Goal: Transaction & Acquisition: Download file/media

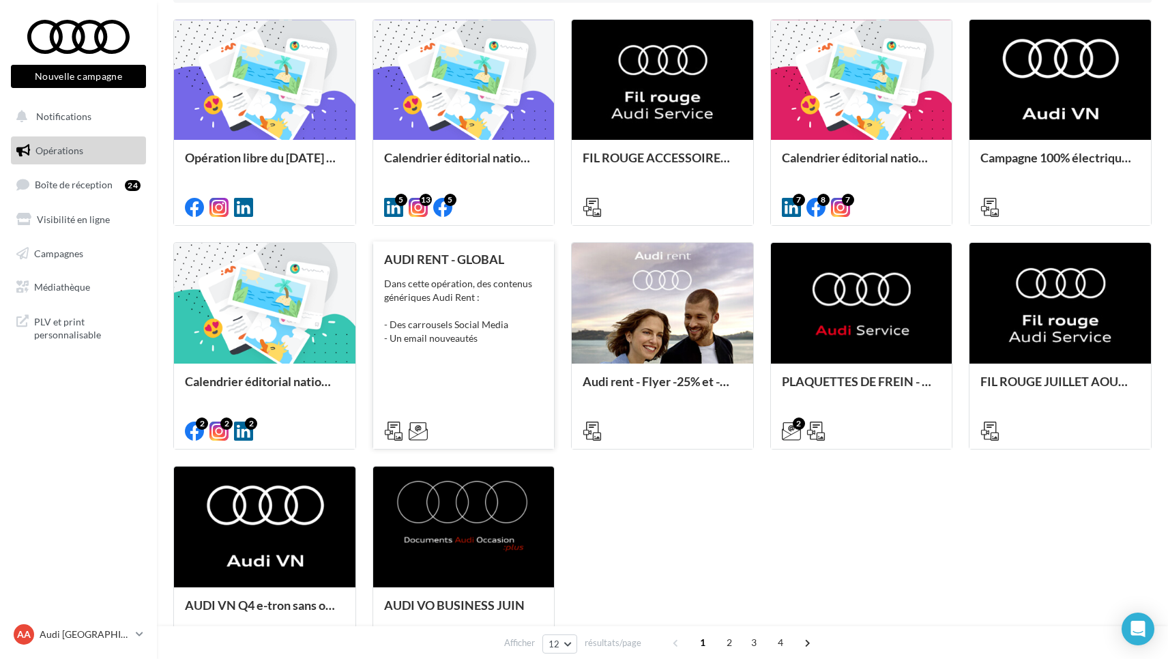
scroll to position [401, 0]
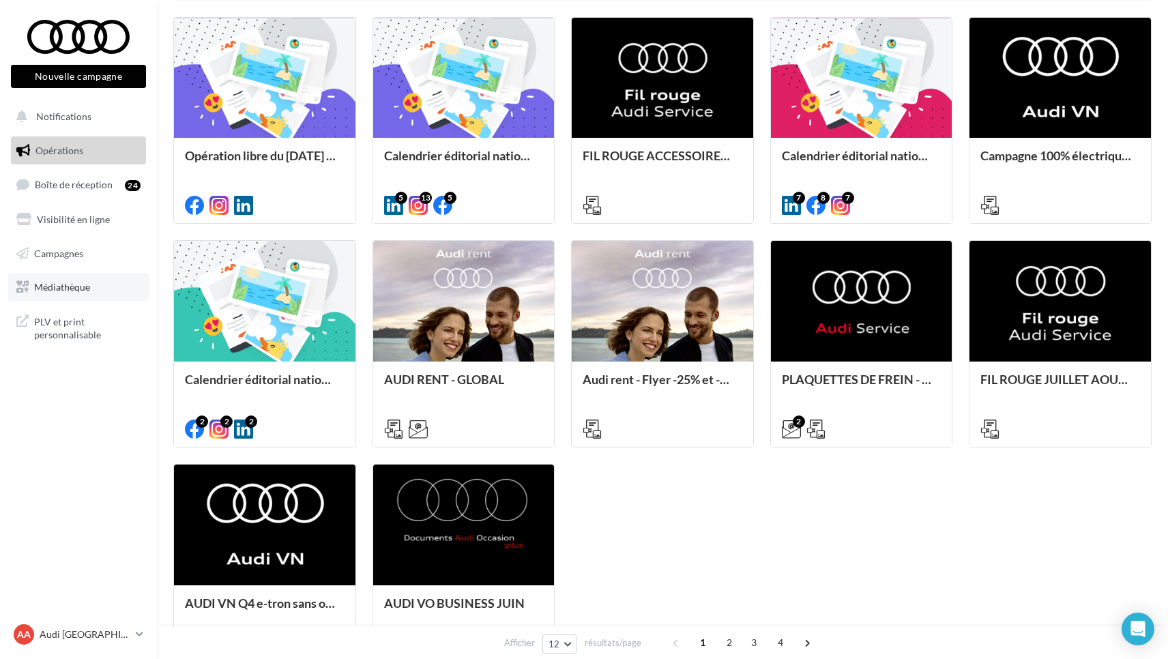
click at [71, 287] on span "Médiathèque" at bounding box center [62, 287] width 56 height 12
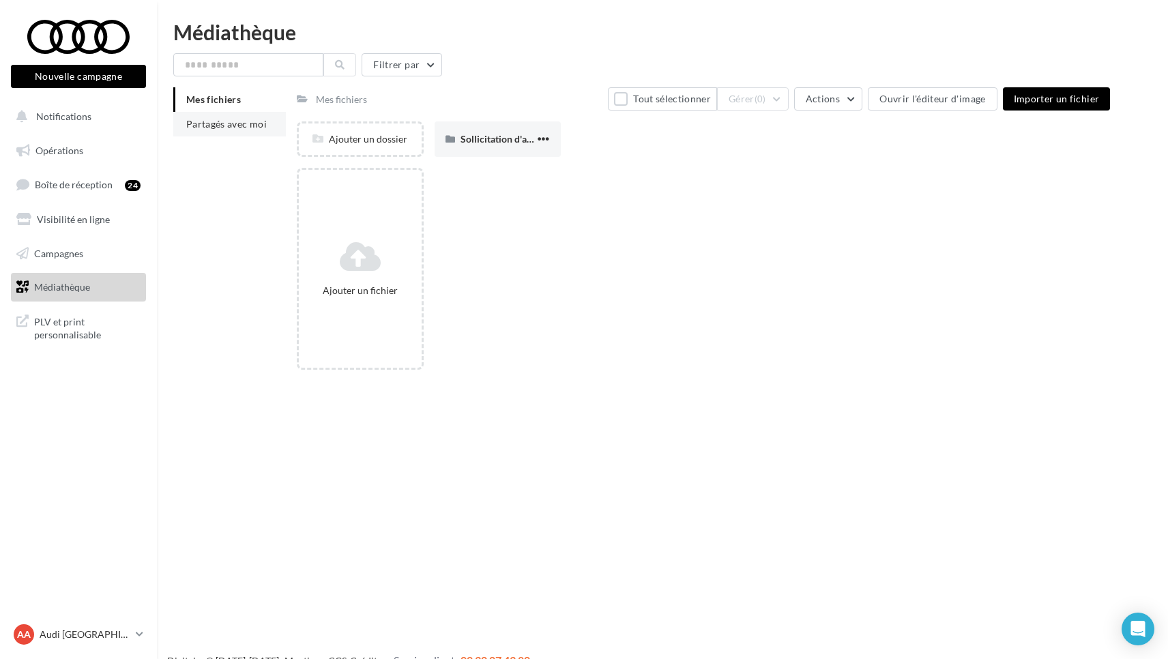
click at [250, 131] on li "Partagés avec moi" at bounding box center [229, 124] width 113 height 25
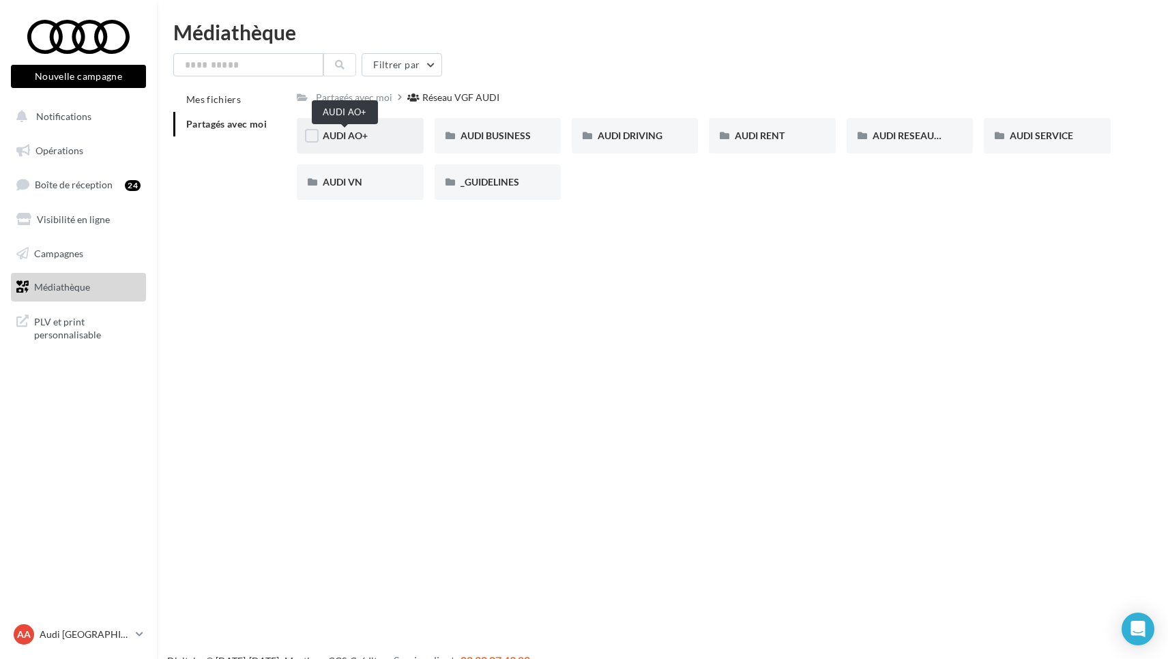
click at [358, 135] on span "AUDI AO+" at bounding box center [345, 136] width 45 height 12
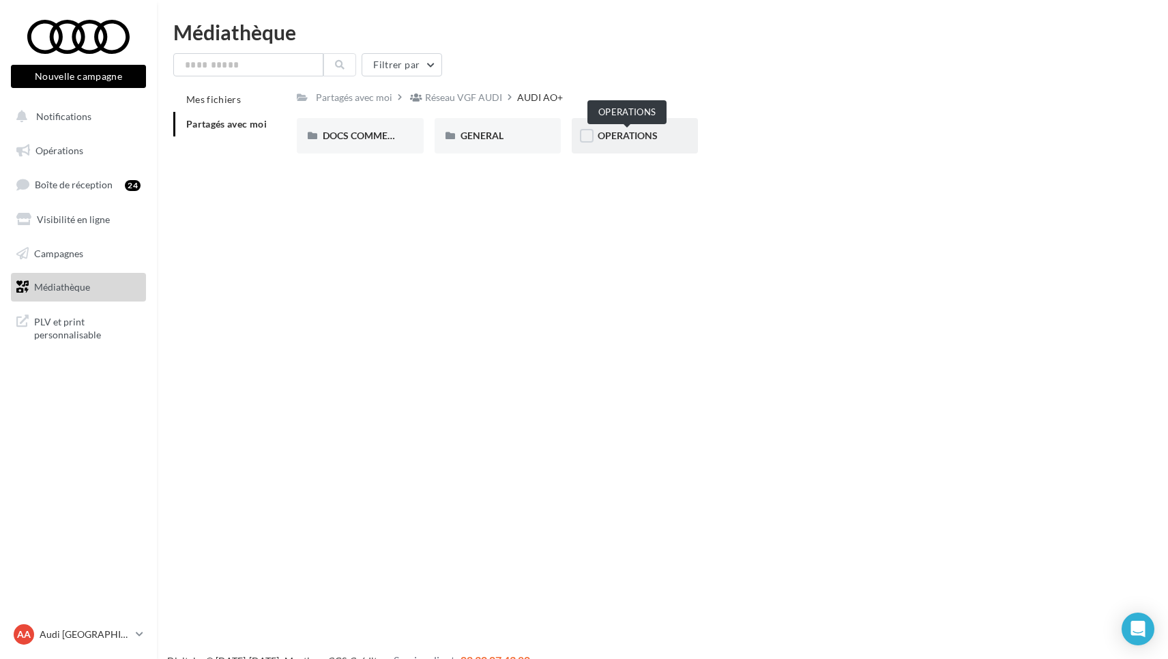
click at [626, 131] on span "OPERATIONS" at bounding box center [628, 136] width 60 height 12
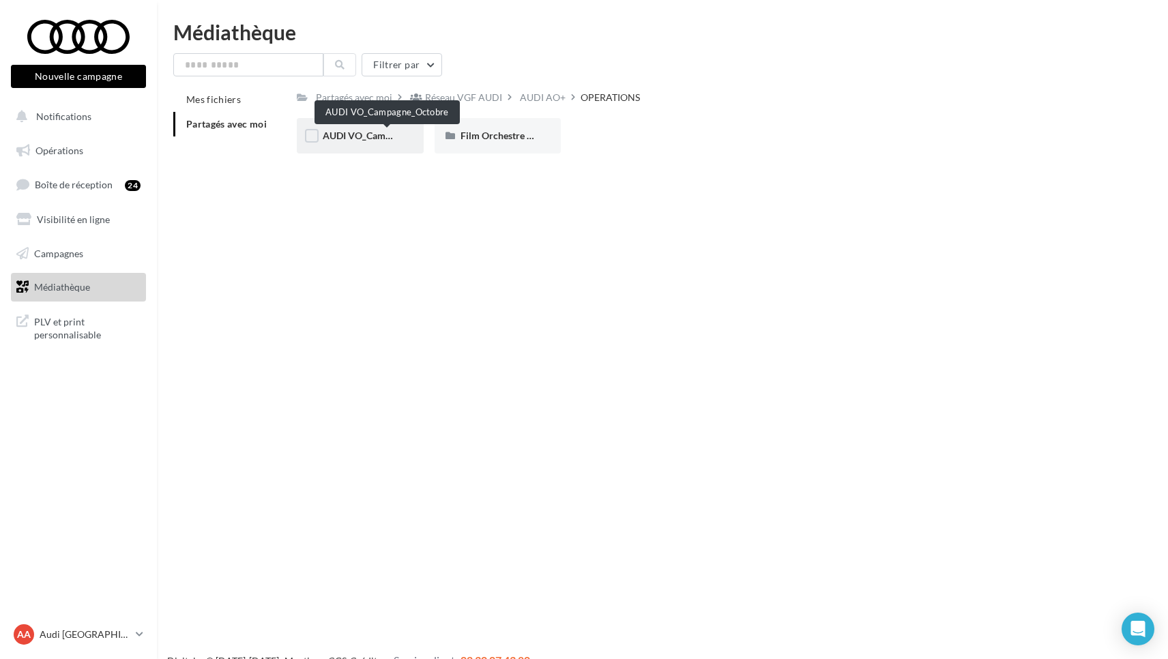
click at [351, 134] on span "AUDI VO_Campagne_Octobre" at bounding box center [387, 136] width 128 height 12
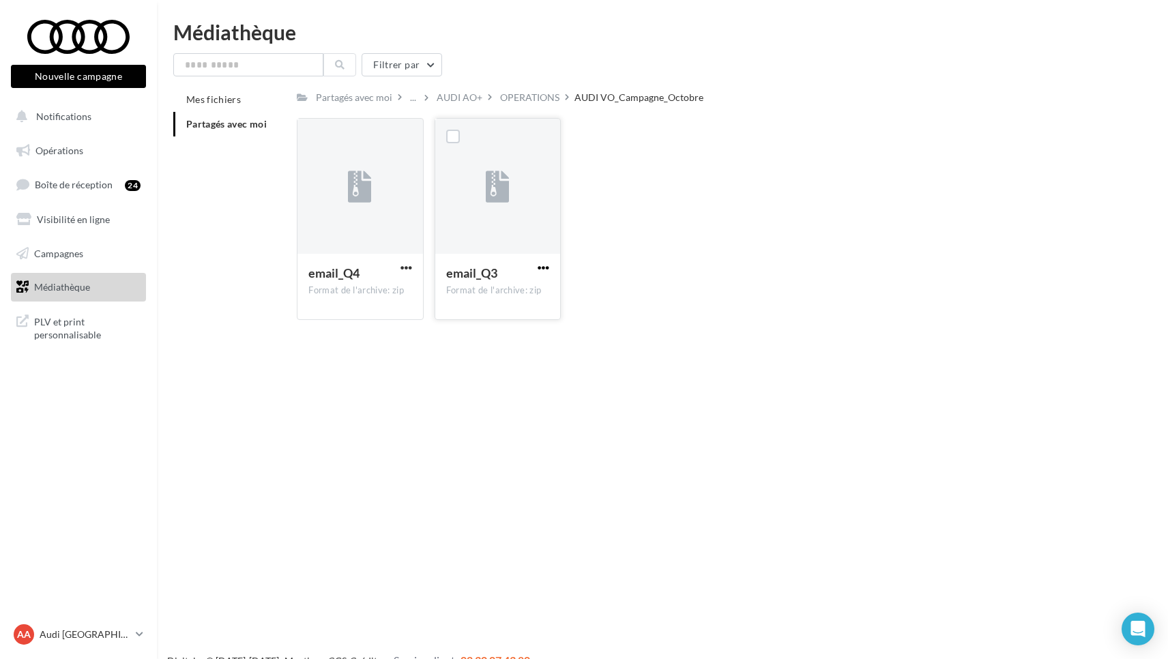
click at [542, 268] on span "button" at bounding box center [544, 268] width 12 height 12
click at [491, 295] on button "Télécharger" at bounding box center [484, 294] width 136 height 35
click at [521, 93] on div "OPERATIONS" at bounding box center [529, 98] width 59 height 14
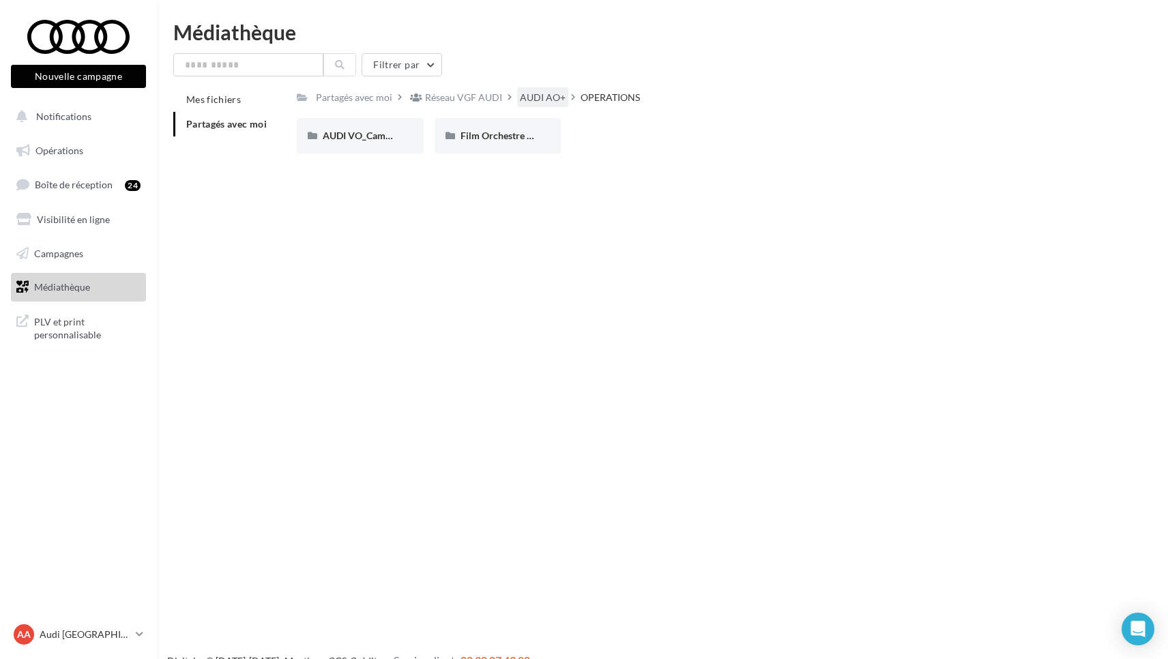
click at [528, 102] on div "AUDI AO+" at bounding box center [543, 98] width 46 height 14
click at [471, 137] on span "GENERAL" at bounding box center [482, 136] width 43 height 12
click at [548, 98] on div "AUDI AO+" at bounding box center [543, 98] width 46 height 14
click at [55, 147] on span "Opérations" at bounding box center [59, 151] width 48 height 12
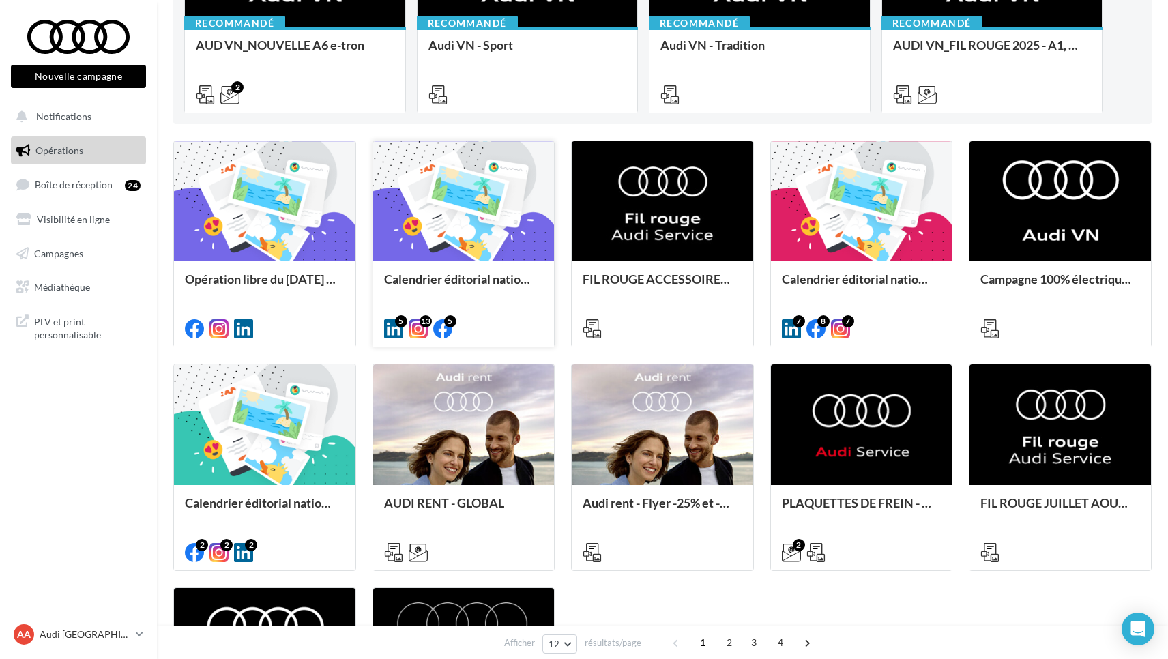
scroll to position [280, 0]
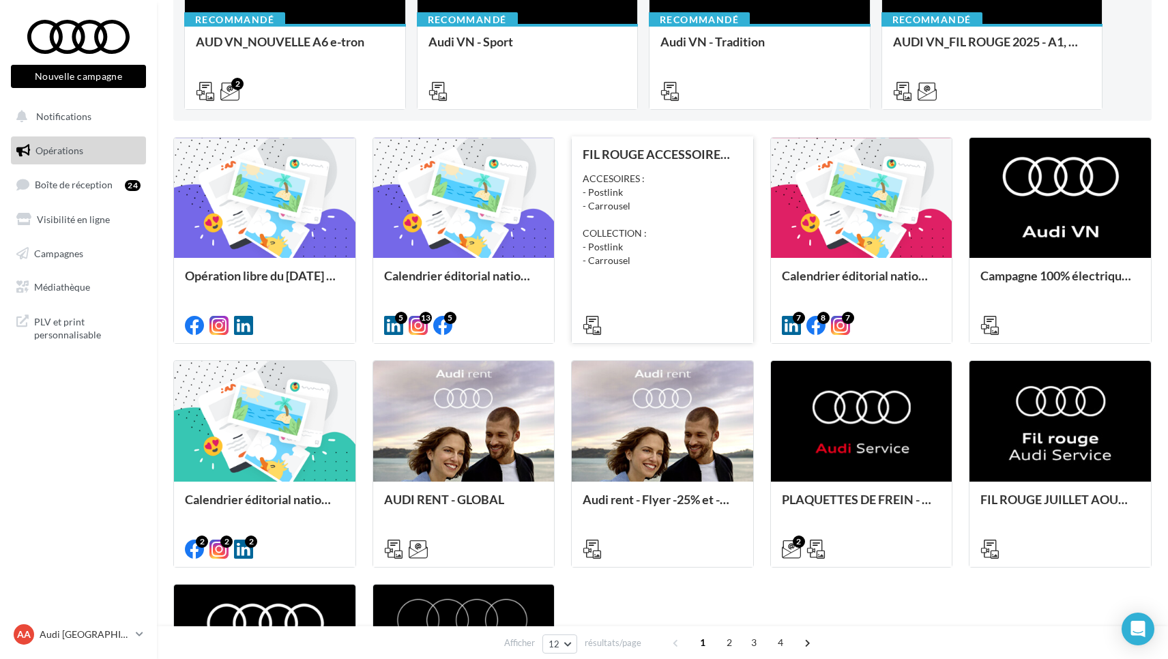
click at [611, 244] on div "ACCESOIRES : - Postlink - Carrousel COLLECTION : - Postlink - Carrousel" at bounding box center [663, 220] width 160 height 96
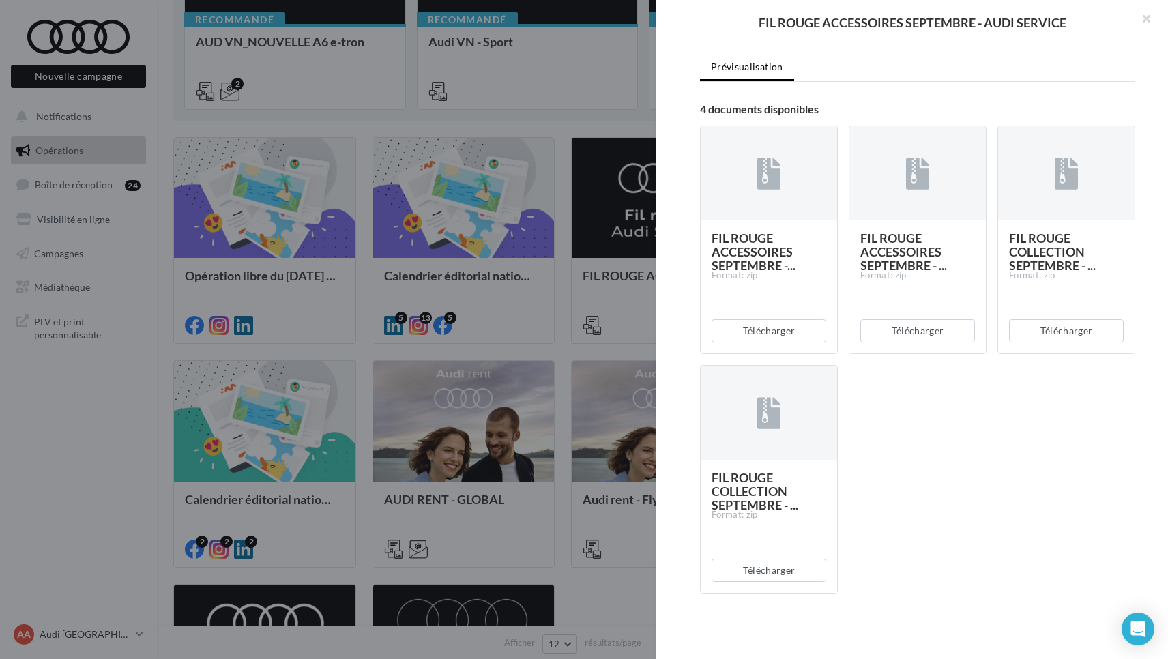
scroll to position [217, 0]
click at [784, 568] on button "Télécharger" at bounding box center [769, 570] width 115 height 23
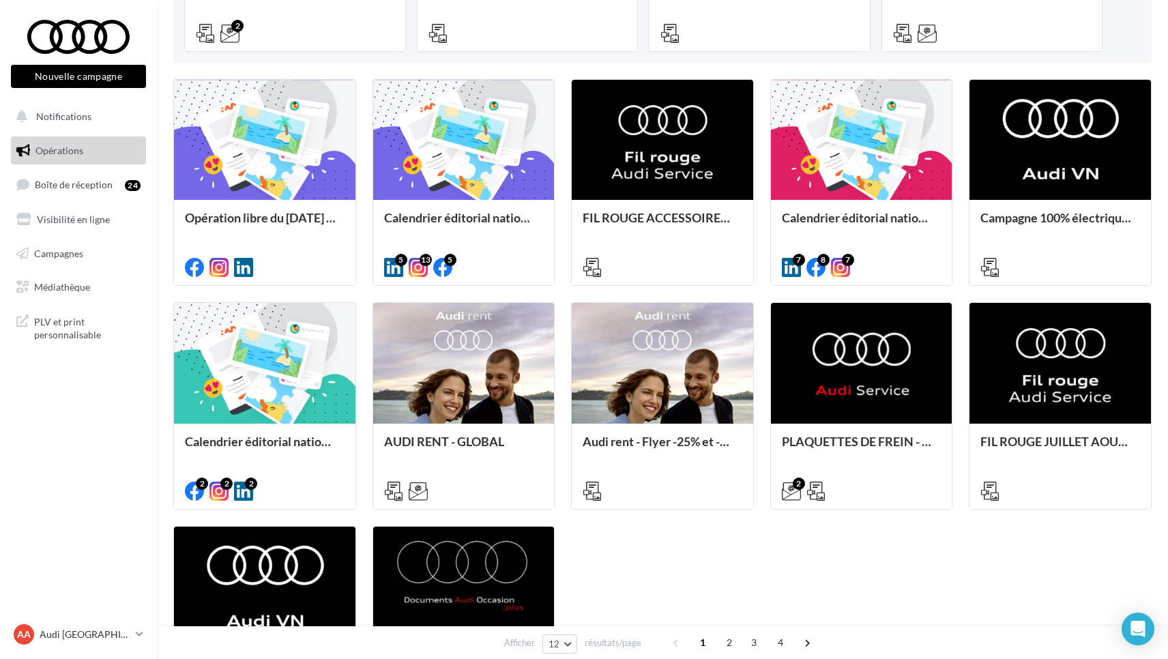
scroll to position [324, 0]
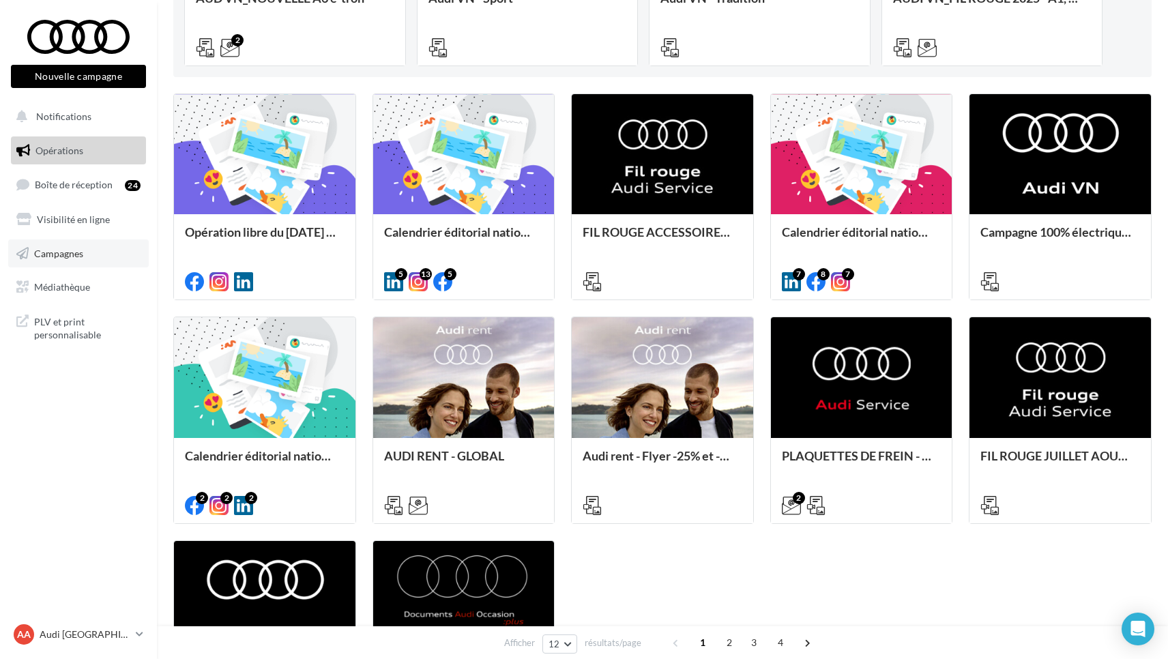
click at [61, 251] on span "Campagnes" at bounding box center [58, 253] width 49 height 12
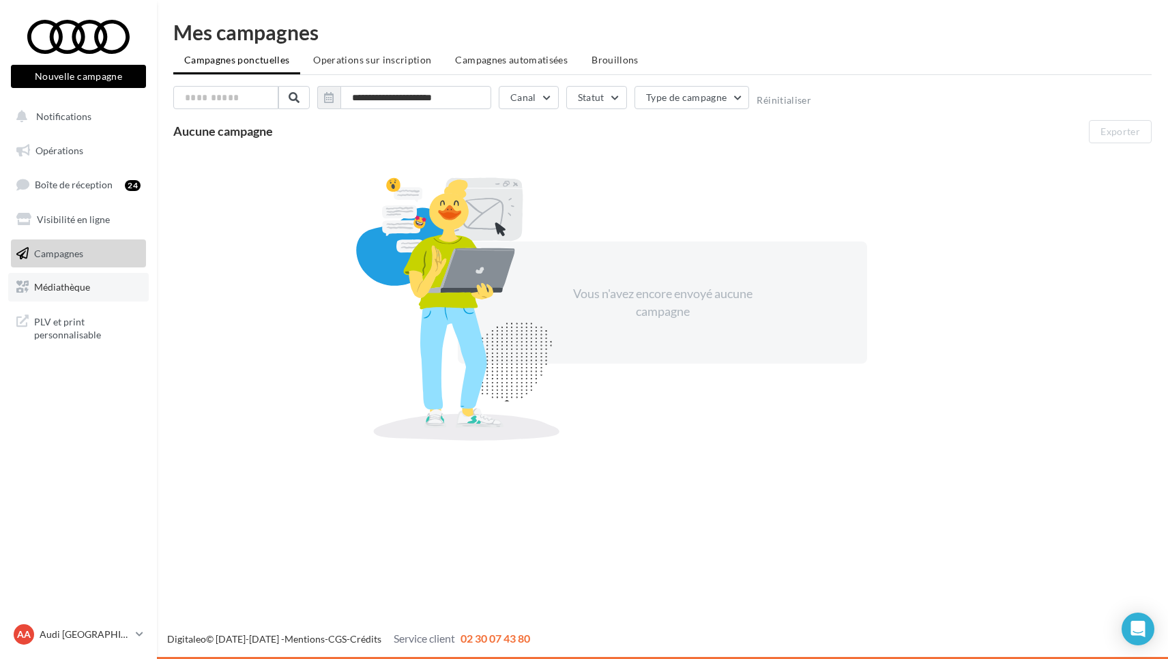
click at [88, 281] on span "Médiathèque" at bounding box center [62, 287] width 56 height 12
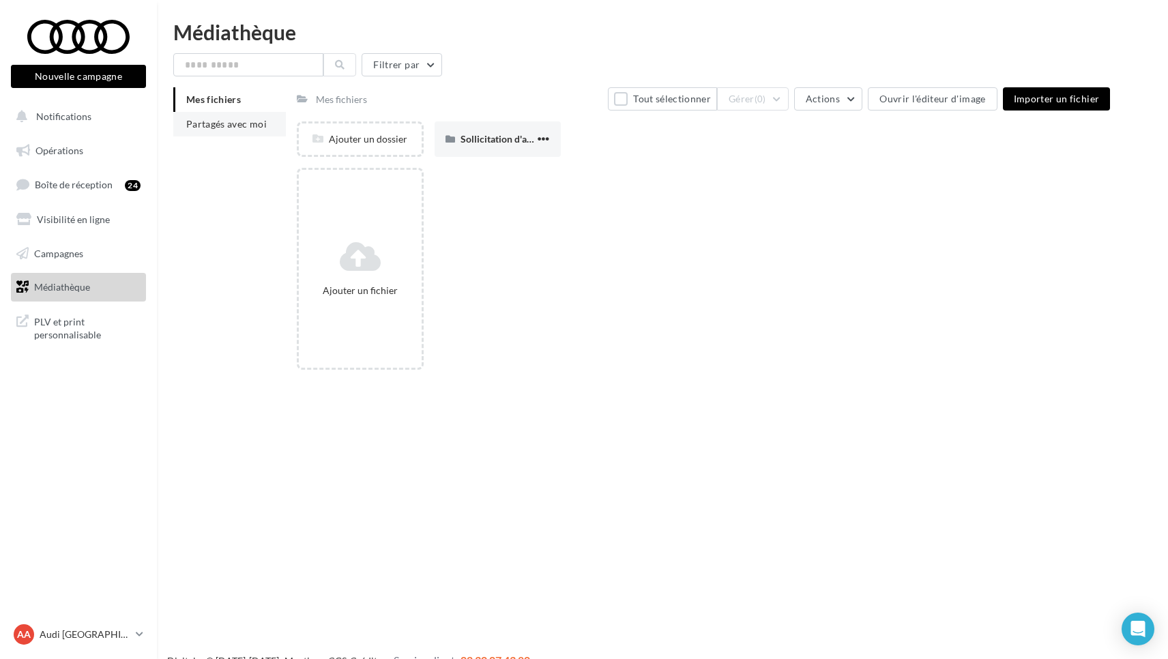
click at [229, 126] on span "Partagés avec moi" at bounding box center [226, 124] width 81 height 12
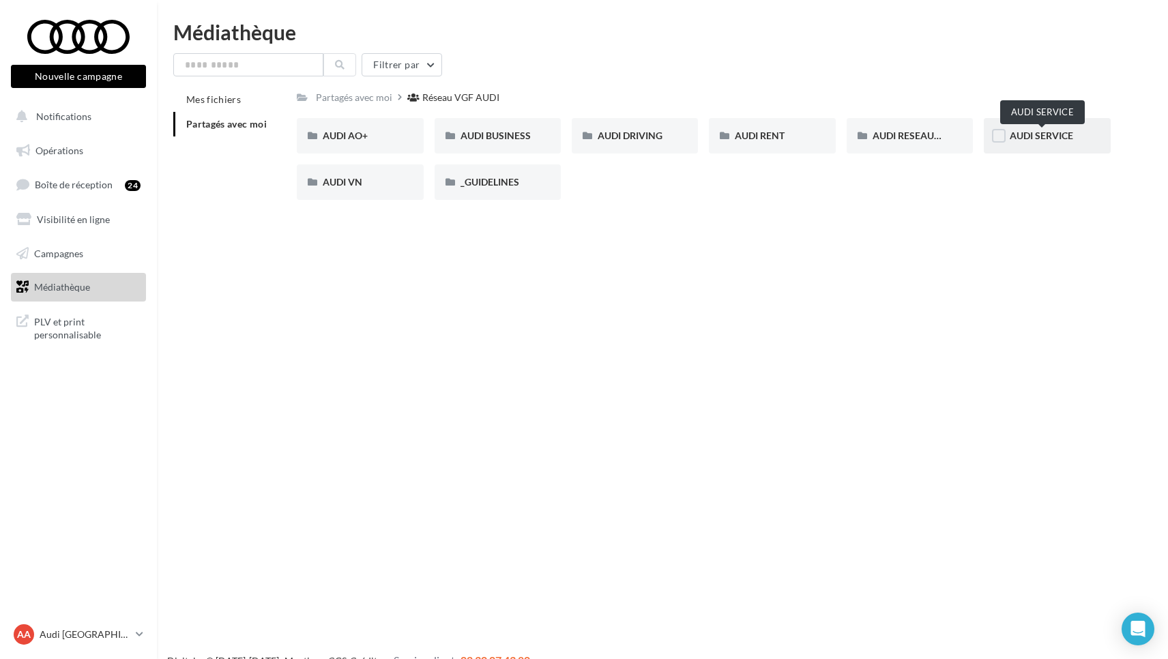
click at [1030, 134] on span "AUDI SERVICE" at bounding box center [1041, 136] width 63 height 12
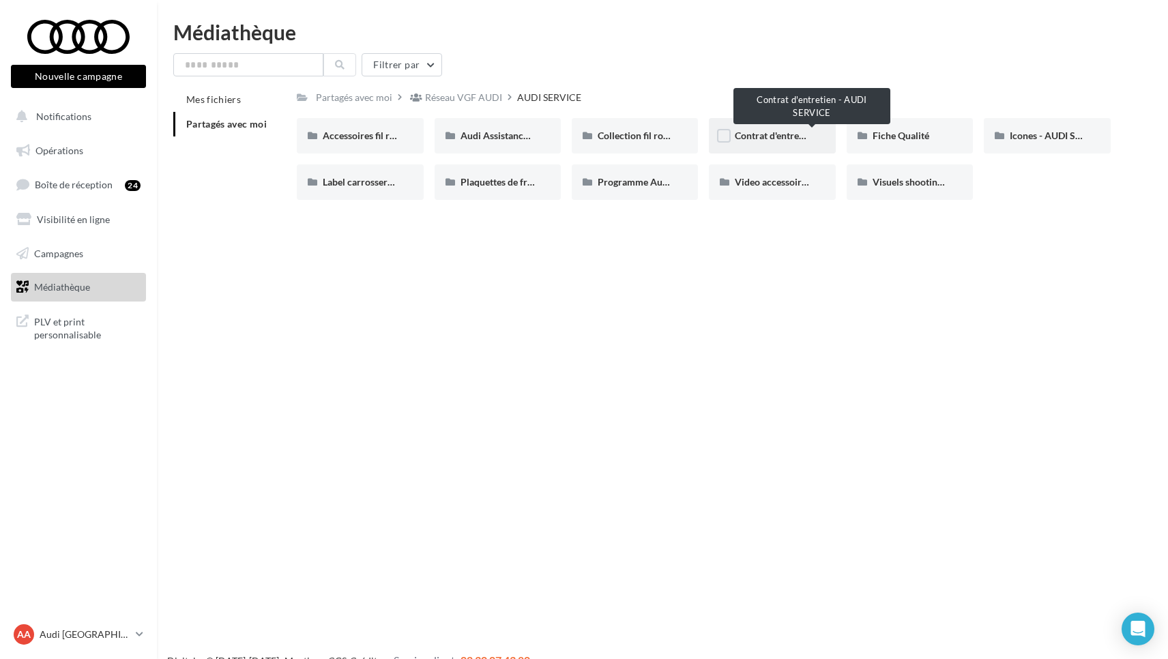
click at [770, 136] on span "Contrat d'entretien - AUDI SERVICE" at bounding box center [810, 136] width 151 height 12
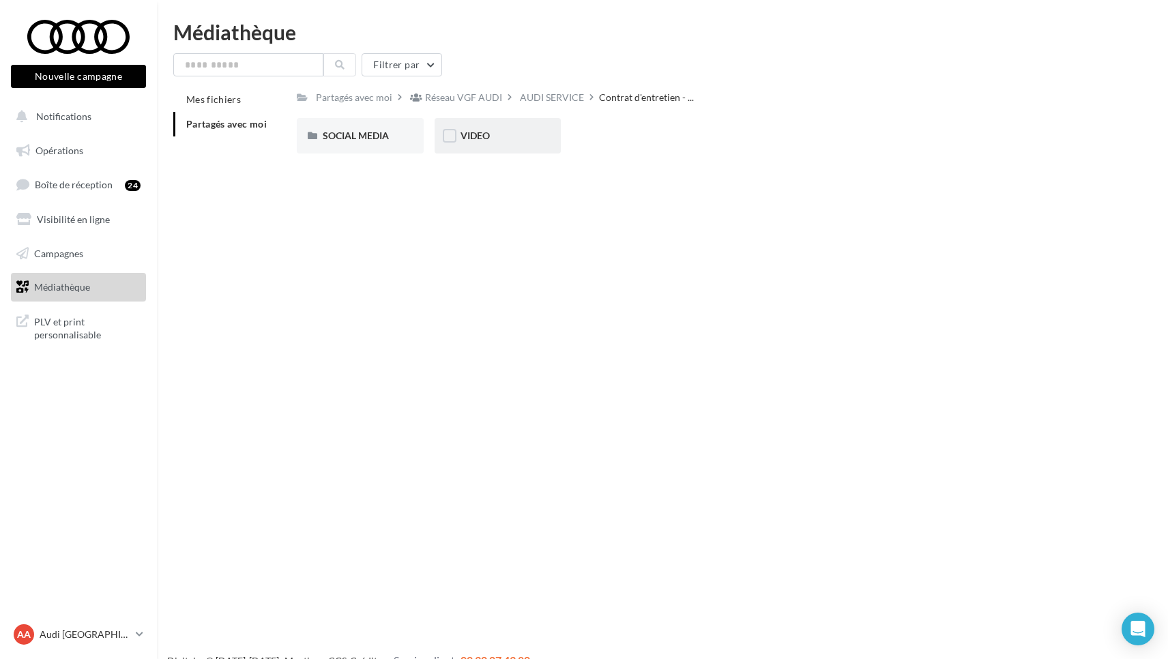
click at [493, 138] on div "VIDEO" at bounding box center [498, 136] width 74 height 14
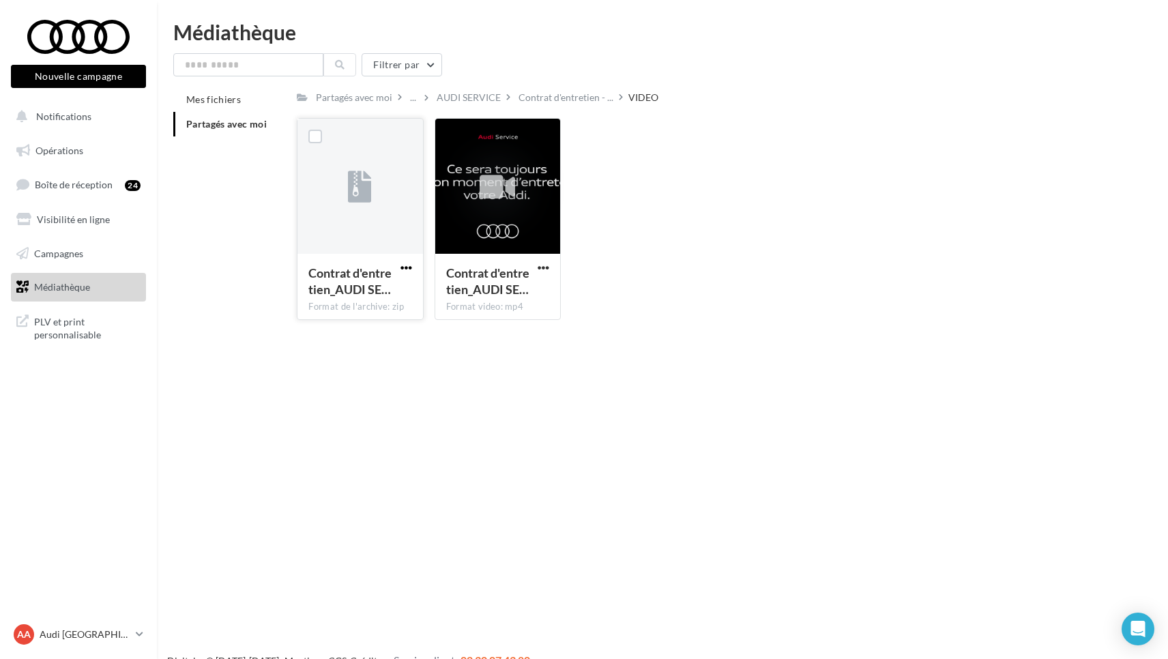
click at [404, 267] on span "button" at bounding box center [407, 268] width 12 height 12
click at [326, 296] on button "Télécharger" at bounding box center [346, 294] width 136 height 35
click at [542, 265] on span "button" at bounding box center [544, 268] width 12 height 12
click at [543, 265] on span "button" at bounding box center [544, 268] width 12 height 12
click at [544, 266] on span "button" at bounding box center [544, 268] width 12 height 12
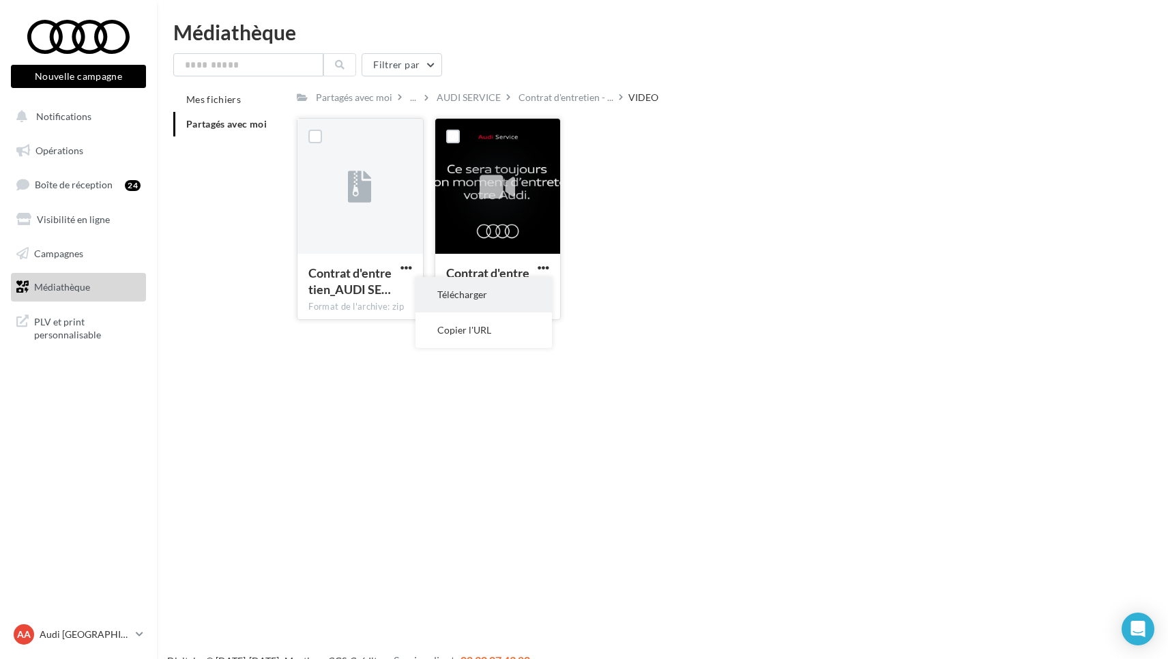
click at [463, 302] on button "Télécharger" at bounding box center [484, 294] width 136 height 35
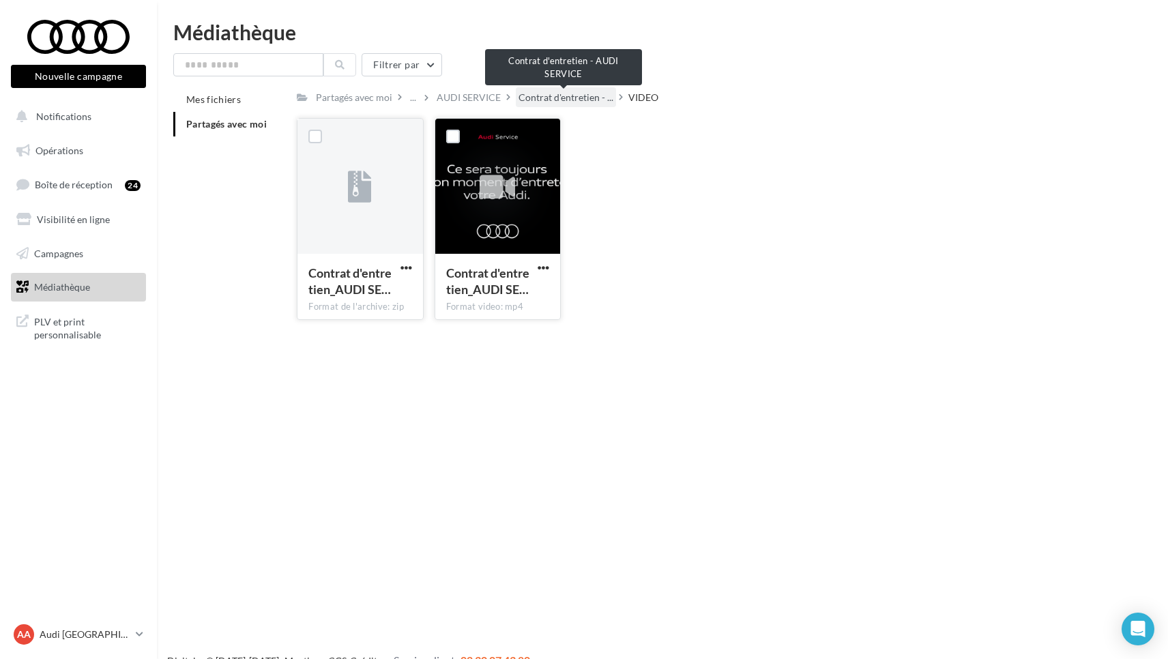
click at [558, 100] on span "Contrat d'entretien - ..." at bounding box center [566, 98] width 95 height 14
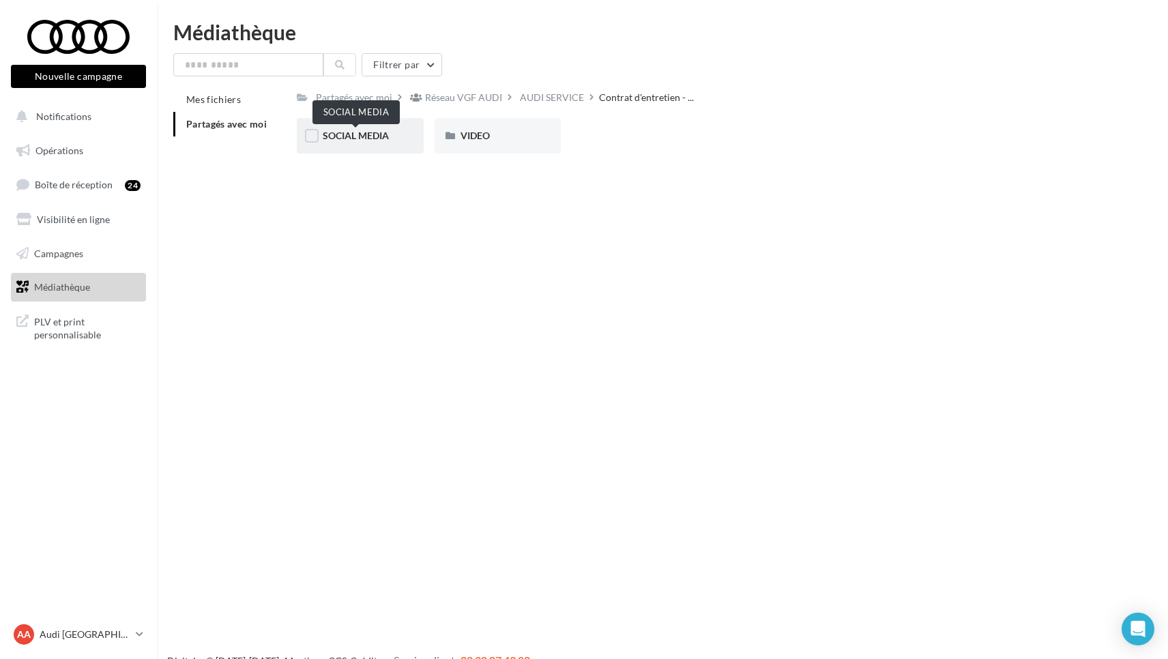
click at [353, 136] on span "SOCIAL MEDIA" at bounding box center [356, 136] width 66 height 12
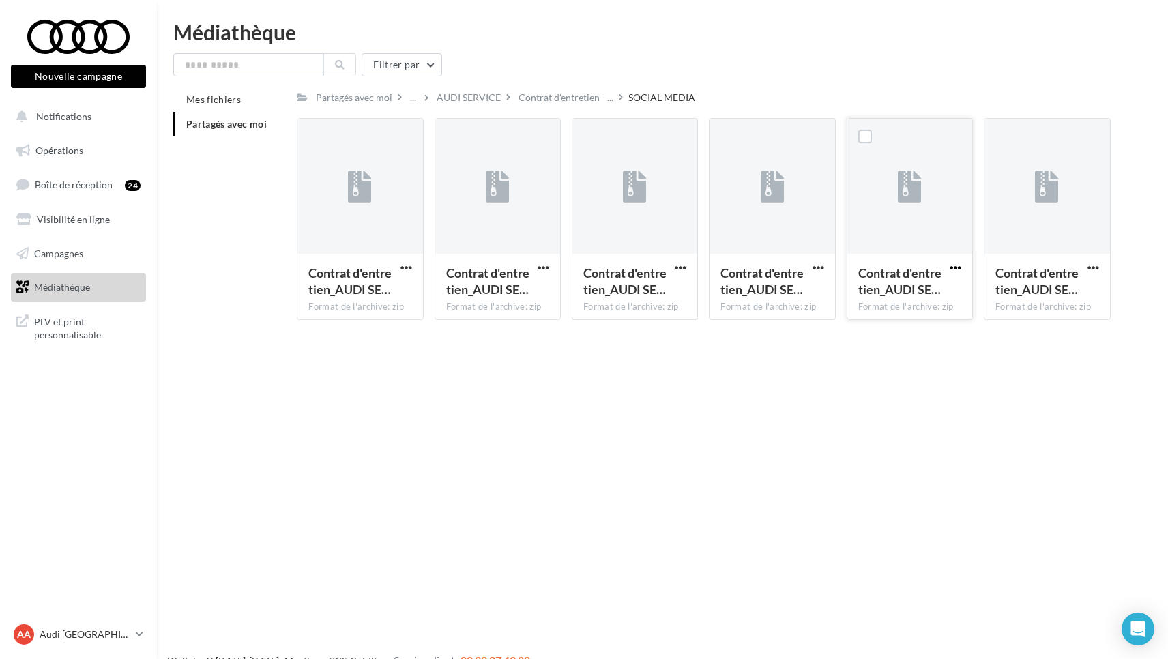
click at [956, 267] on span "button" at bounding box center [956, 268] width 12 height 12
click at [890, 292] on button "Télécharger" at bounding box center [896, 294] width 136 height 35
click at [1092, 267] on span "button" at bounding box center [1094, 268] width 12 height 12
click at [877, 435] on div "Nouvelle campagne Nouvelle campagne Notifications Opérations Boîte de réception…" at bounding box center [584, 351] width 1168 height 659
click at [1088, 270] on span "button" at bounding box center [1094, 268] width 12 height 12
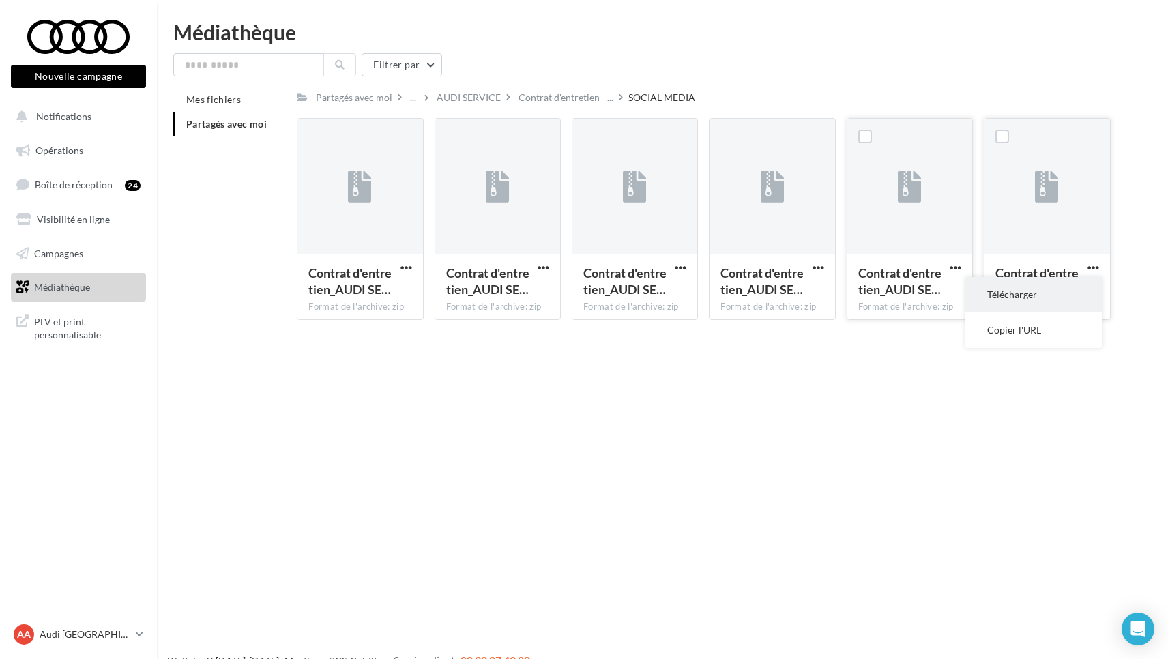
click at [1029, 291] on button "Télécharger" at bounding box center [1033, 294] width 136 height 35
